Goal: Task Accomplishment & Management: Complete application form

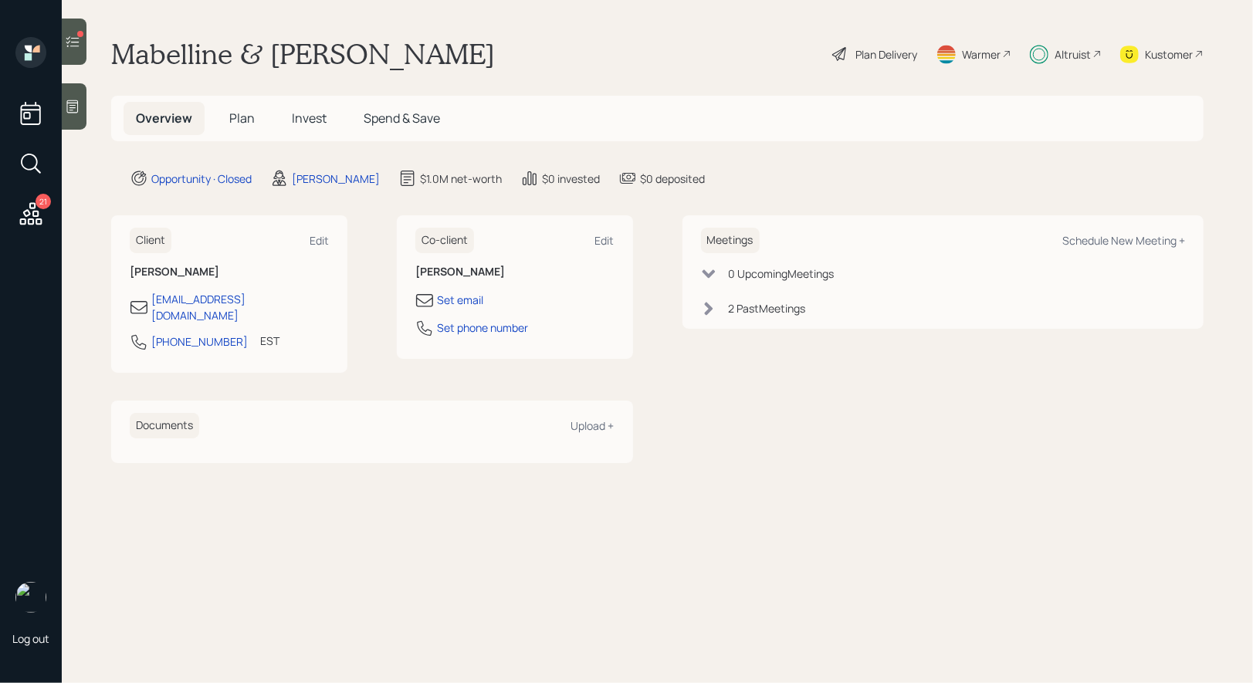
click at [302, 113] on span "Invest" at bounding box center [309, 118] width 35 height 17
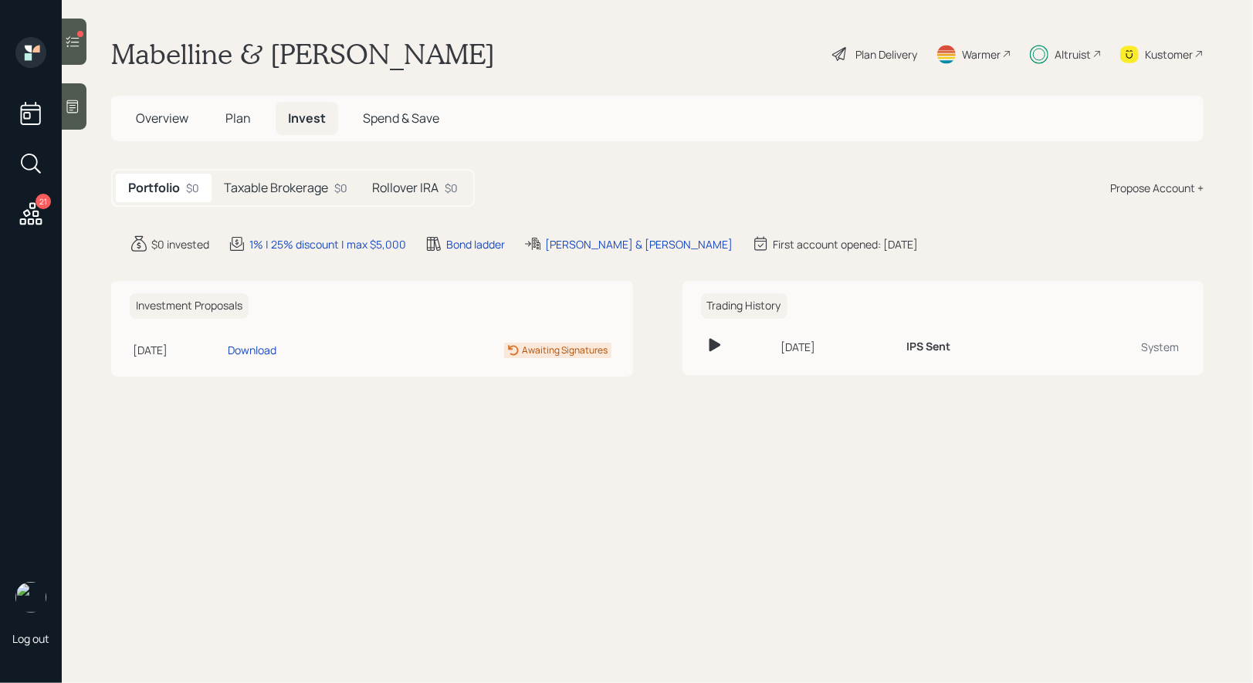
click at [295, 190] on h5 "Taxable Brokerage" at bounding box center [276, 188] width 104 height 15
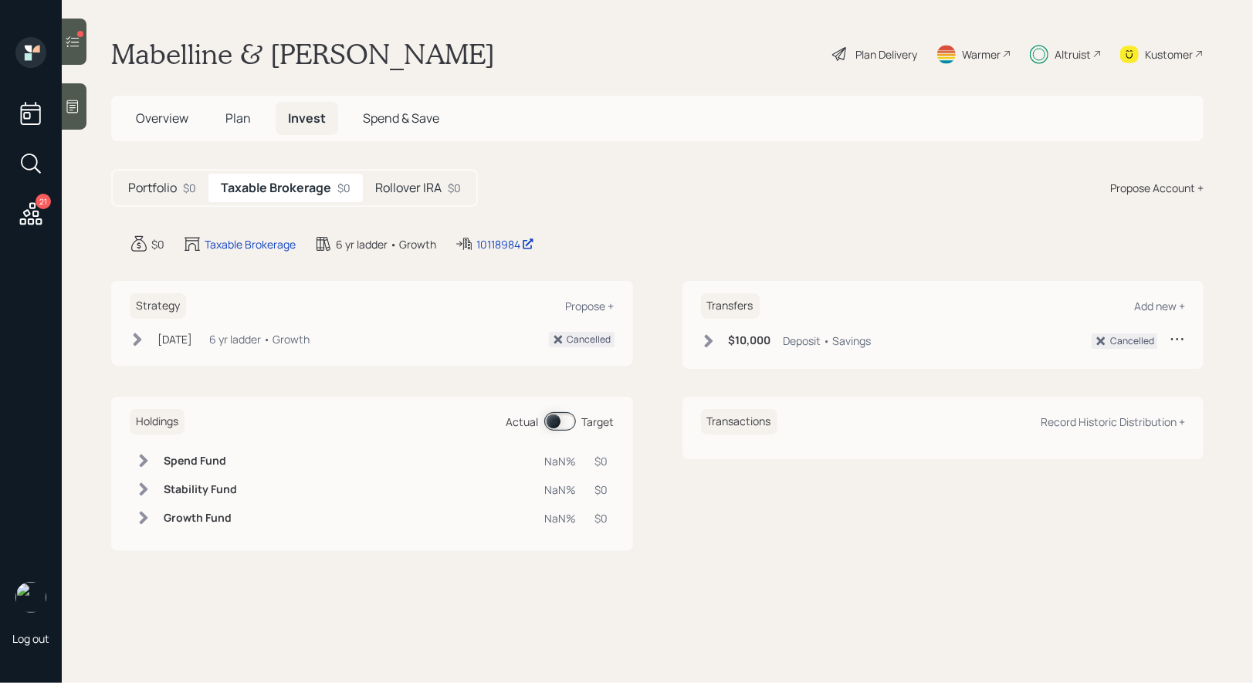
click at [416, 181] on h5 "Rollover IRA" at bounding box center [408, 188] width 66 height 15
click at [299, 183] on h5 "Taxable Brokerage" at bounding box center [273, 188] width 104 height 15
click at [74, 34] on icon at bounding box center [72, 41] width 15 height 15
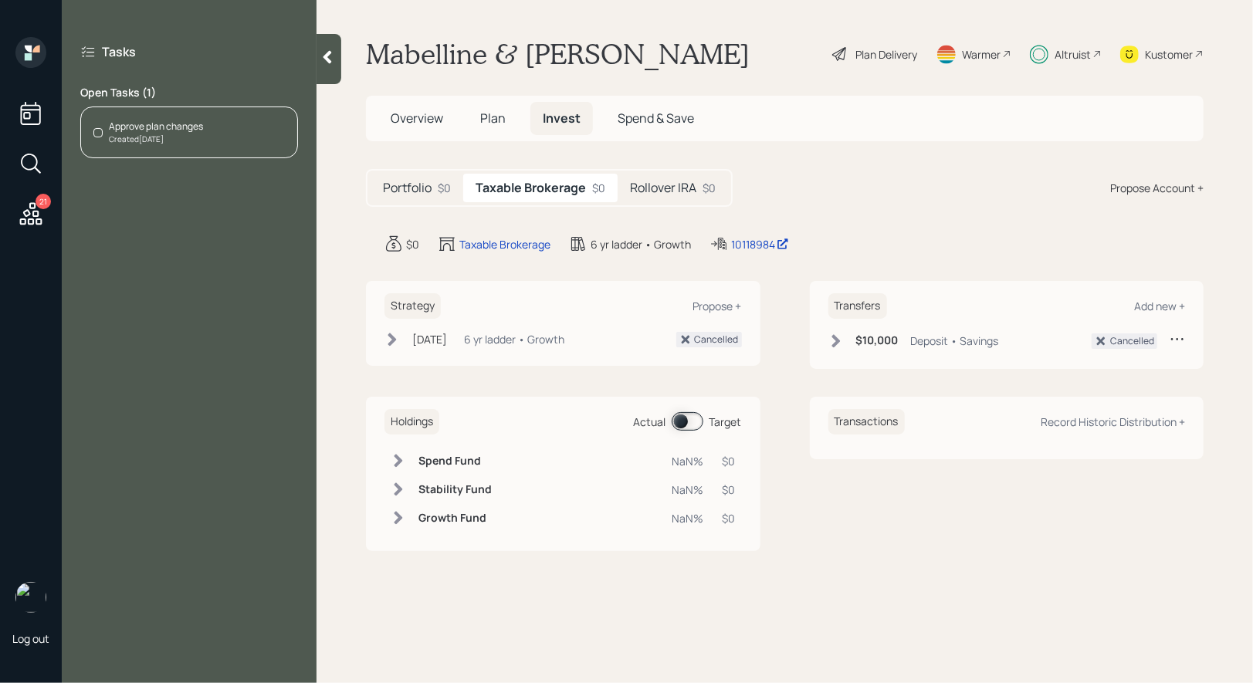
click at [325, 52] on icon at bounding box center [327, 56] width 15 height 15
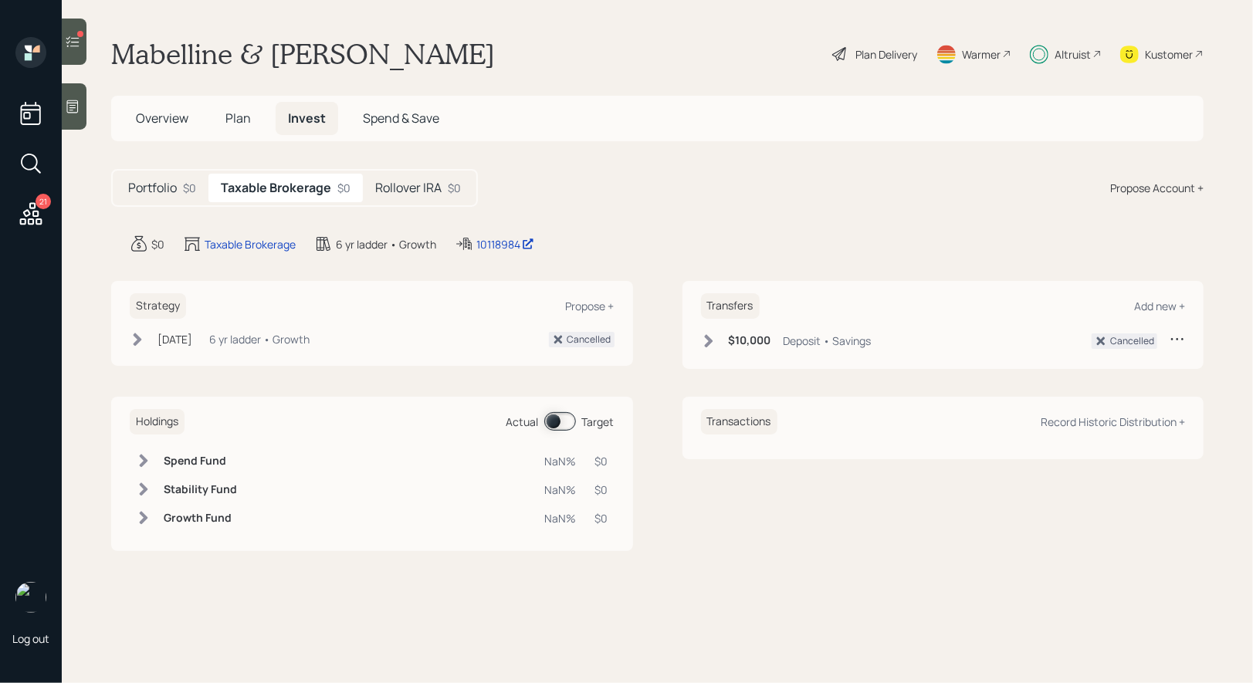
click at [551, 420] on span at bounding box center [560, 421] width 32 height 19
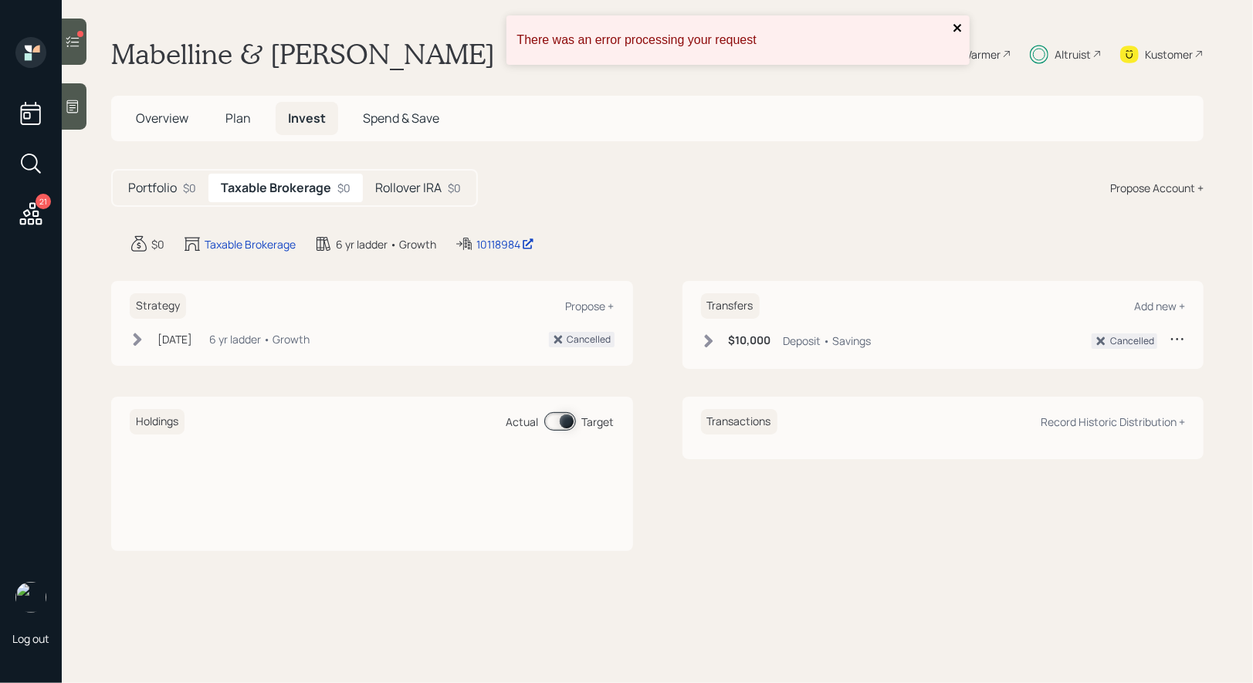
click at [952, 28] on icon "close" at bounding box center [957, 28] width 11 height 12
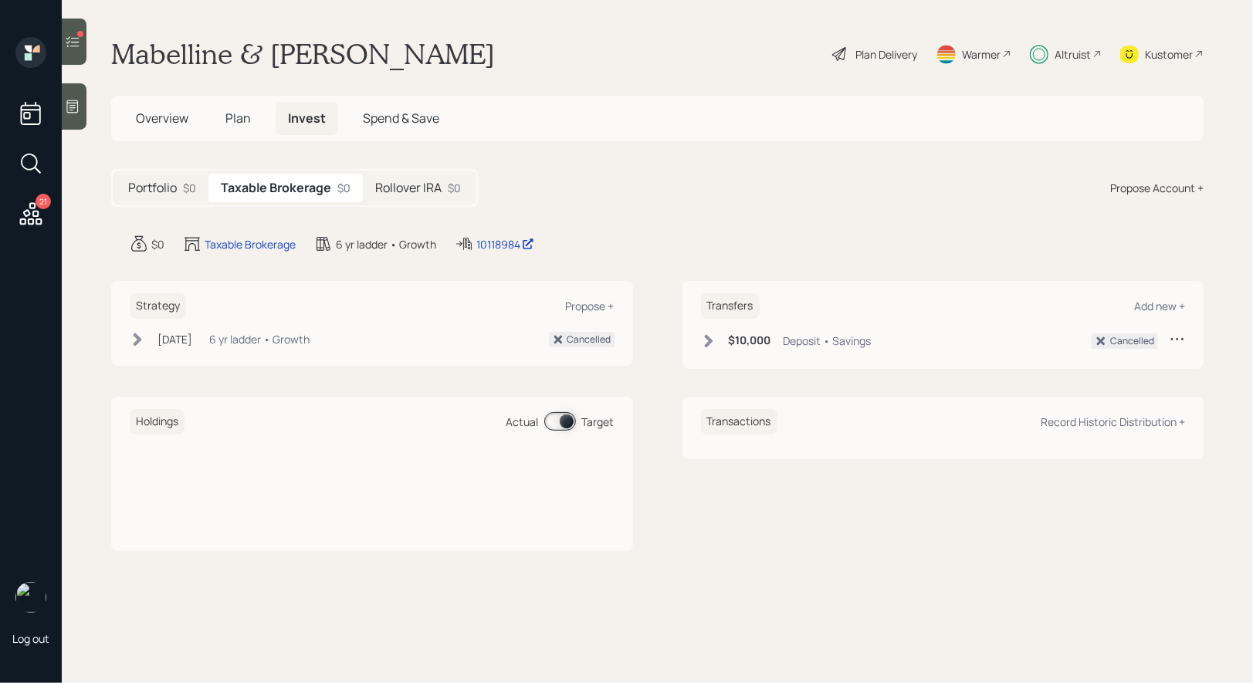
click at [568, 420] on span at bounding box center [560, 421] width 32 height 19
click at [78, 39] on icon at bounding box center [72, 41] width 15 height 15
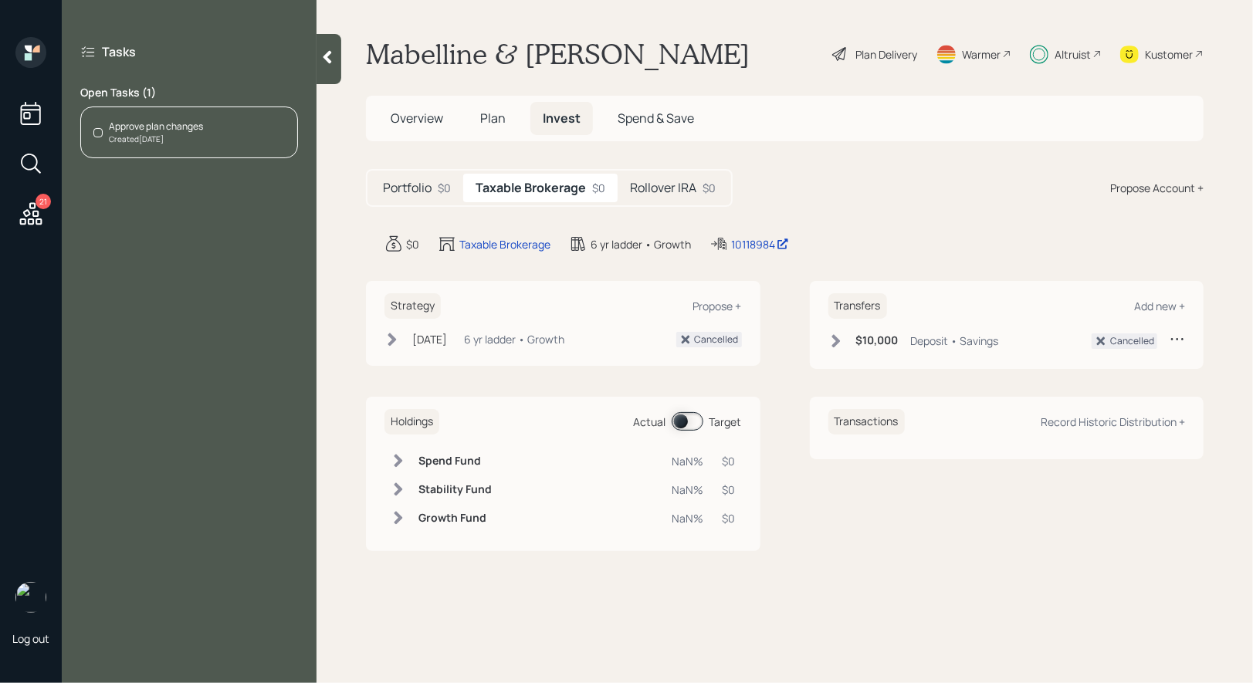
click at [201, 125] on div "Approve plan changes" at bounding box center [156, 127] width 94 height 14
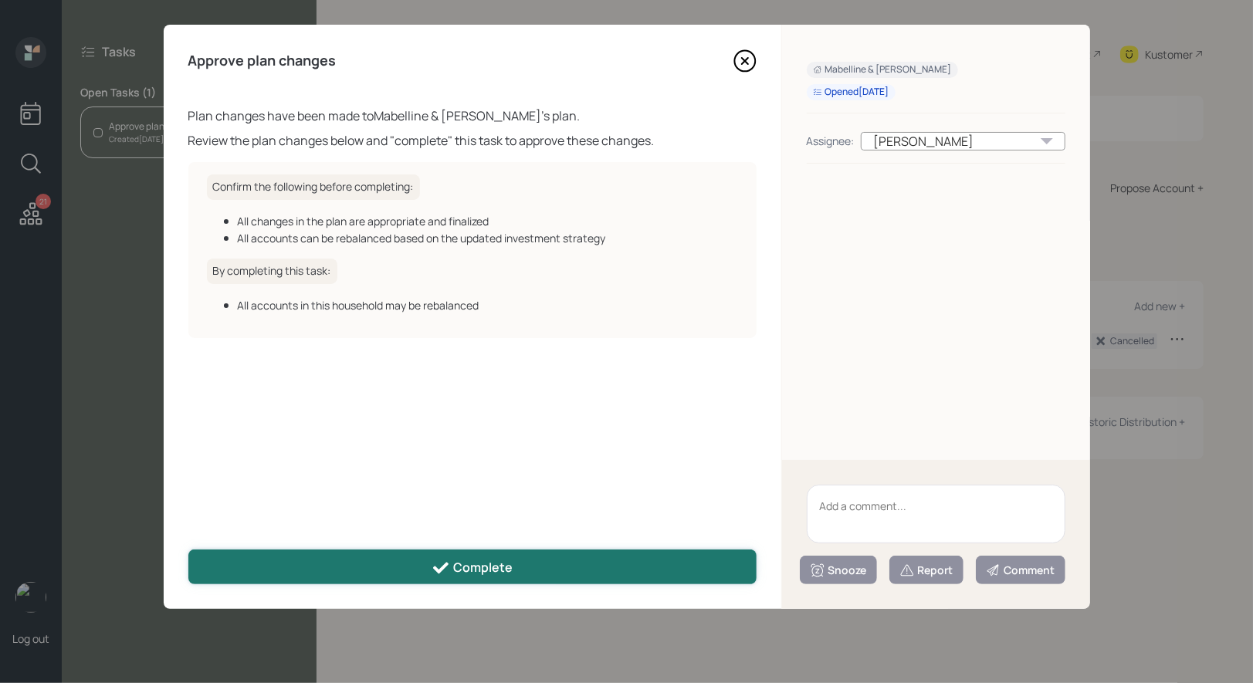
click at [515, 568] on button "Complete" at bounding box center [472, 567] width 568 height 35
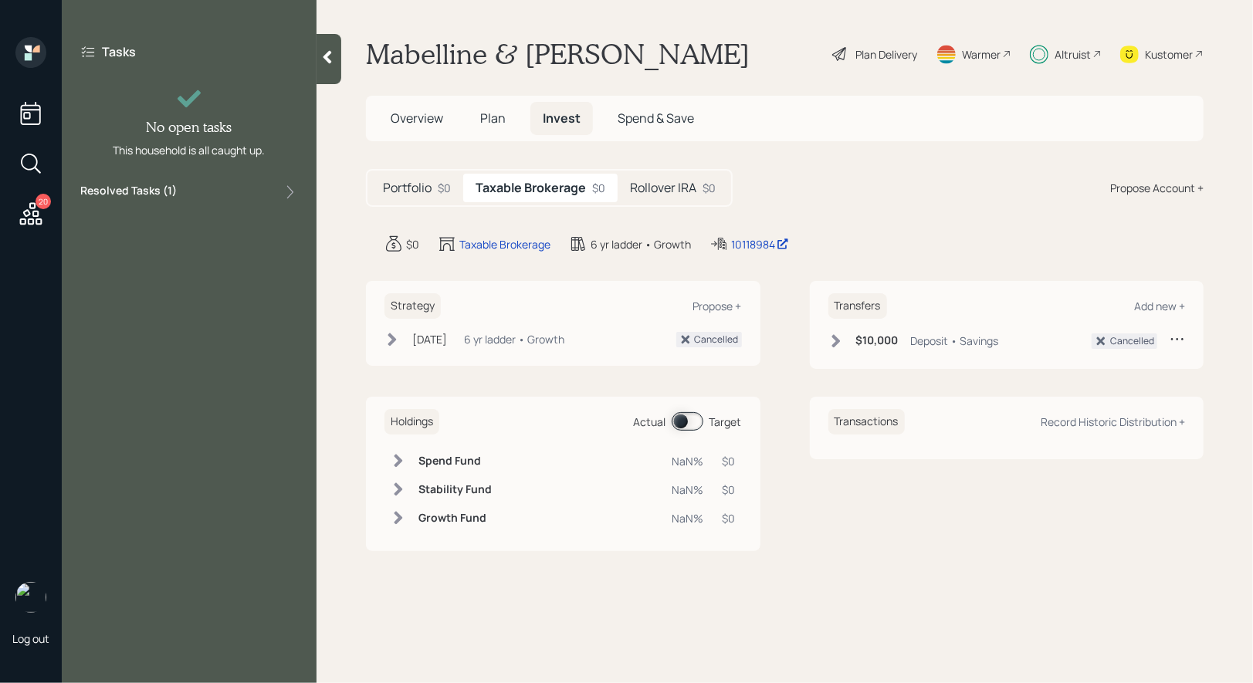
click at [29, 212] on icon at bounding box center [31, 213] width 22 height 22
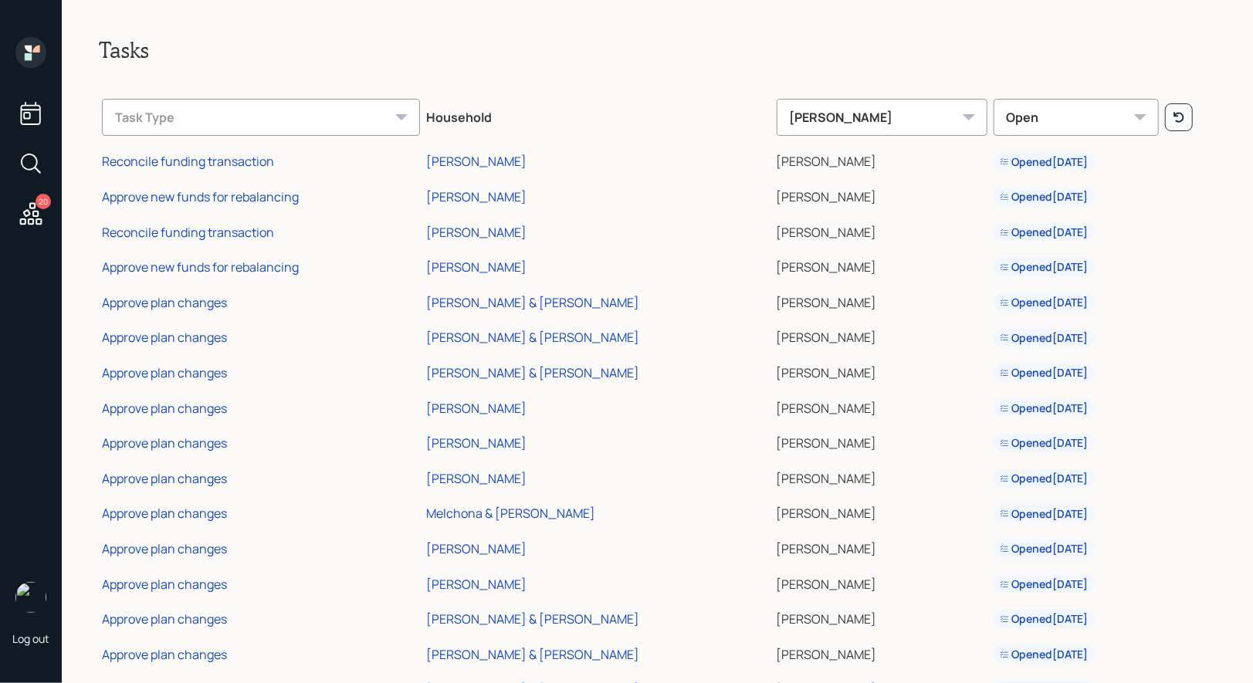
scroll to position [198, 0]
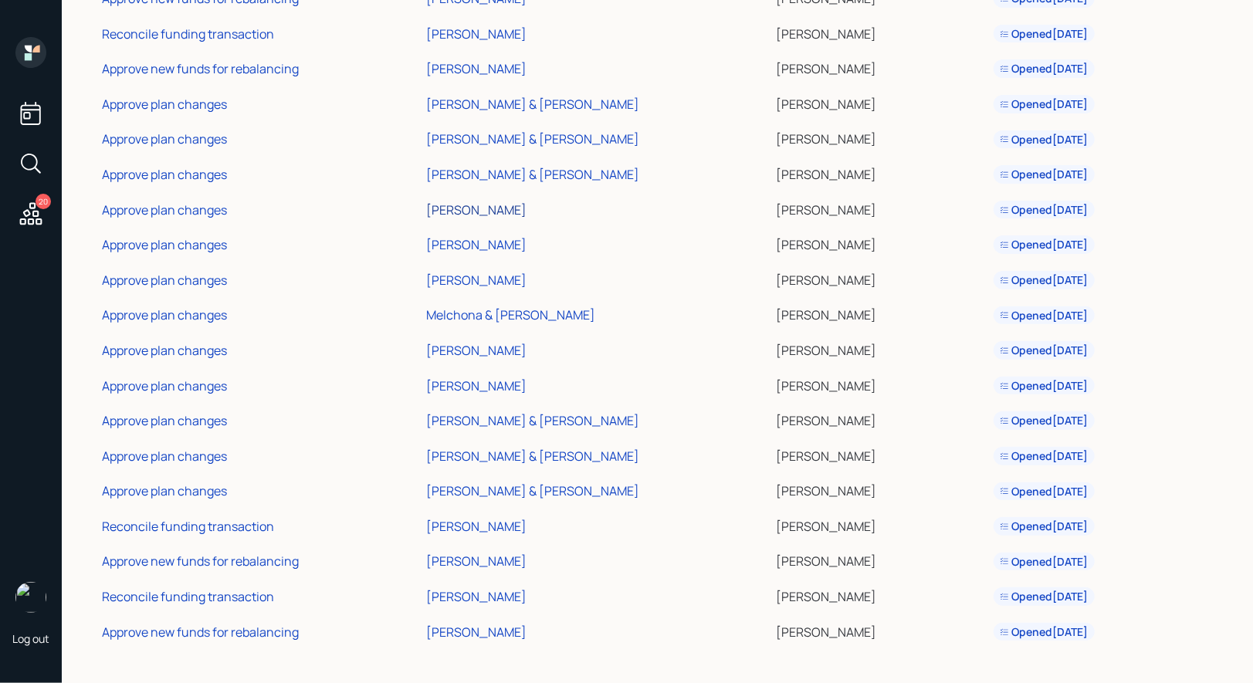
click at [487, 205] on div "[PERSON_NAME]" at bounding box center [476, 209] width 100 height 17
